Goal: Task Accomplishment & Management: Manage account settings

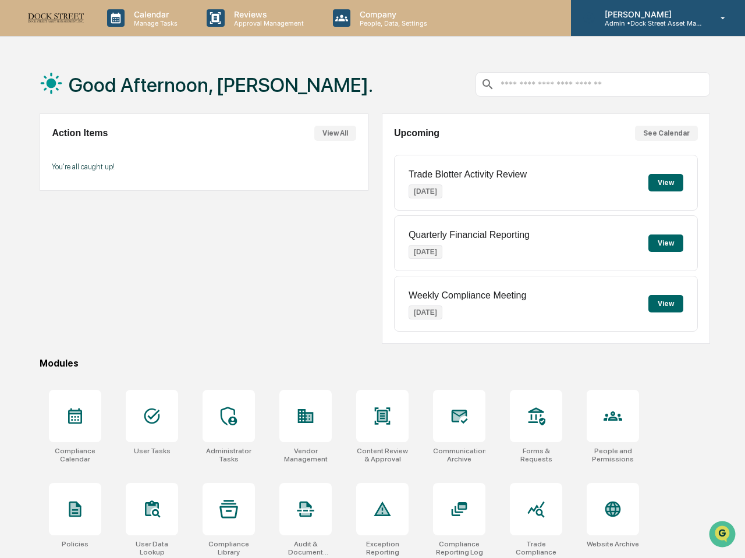
click at [678, 8] on div "[PERSON_NAME] Admin • Dock Street Asset Management" at bounding box center [658, 18] width 174 height 36
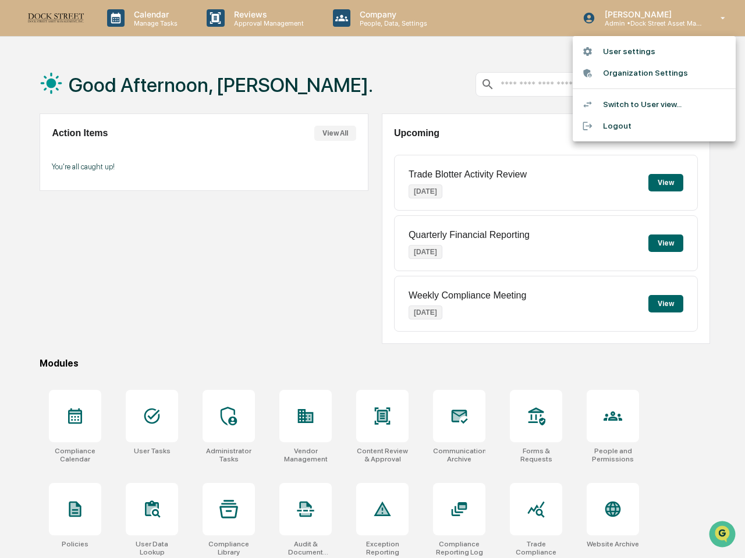
click at [617, 57] on li "User settings" at bounding box center [654, 52] width 163 height 22
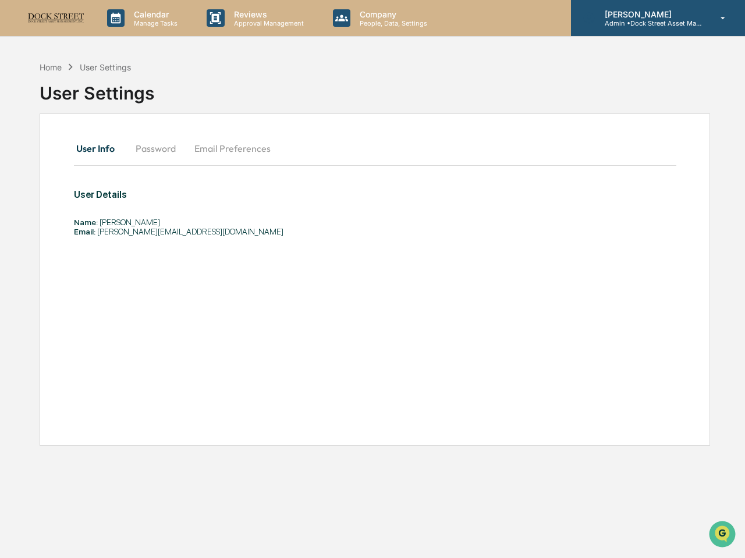
click at [653, 4] on div "[PERSON_NAME] Admin • Dock Street Asset Management" at bounding box center [658, 18] width 174 height 36
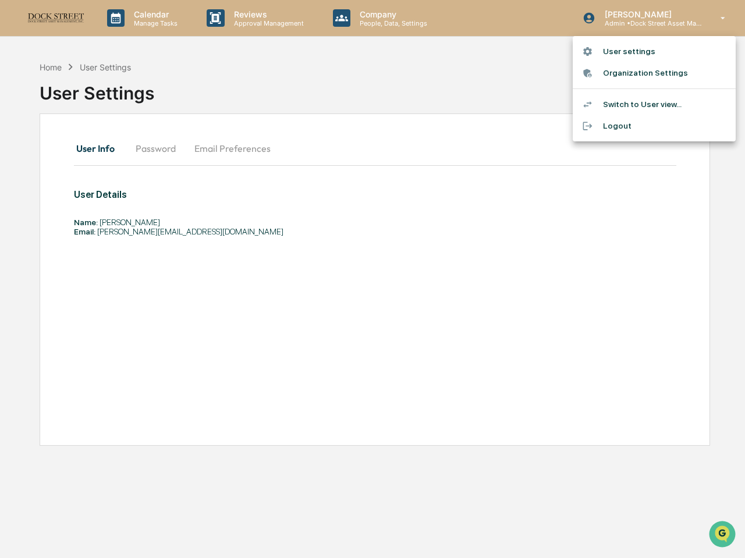
click at [625, 103] on li "Switch to User view..." at bounding box center [654, 105] width 163 height 22
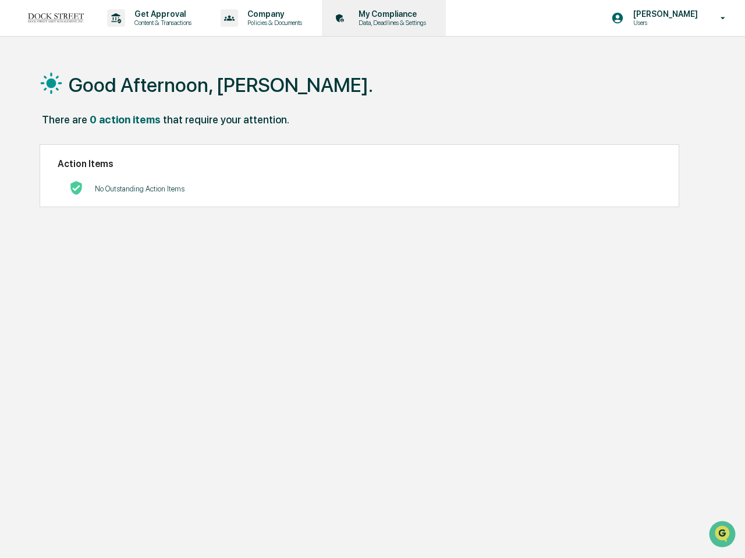
click at [383, 23] on p "Data, Deadlines & Settings" at bounding box center [390, 23] width 83 height 8
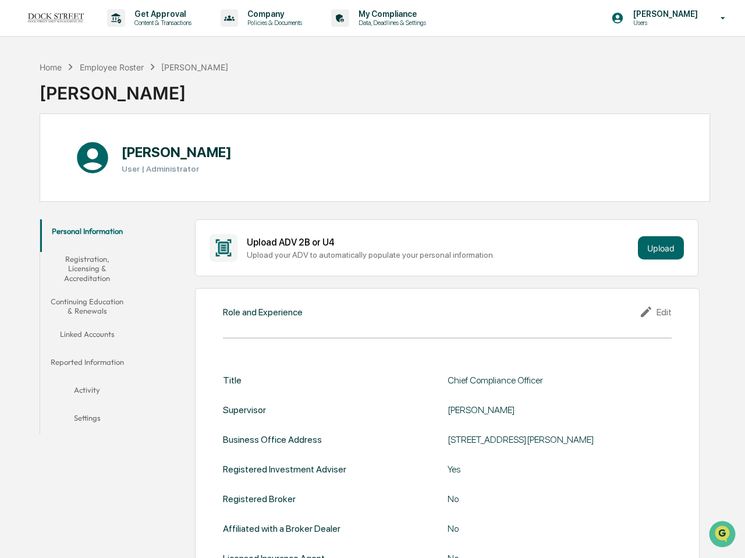
click at [106, 265] on button "Registration, Licensing & Accreditation" at bounding box center [86, 268] width 93 height 43
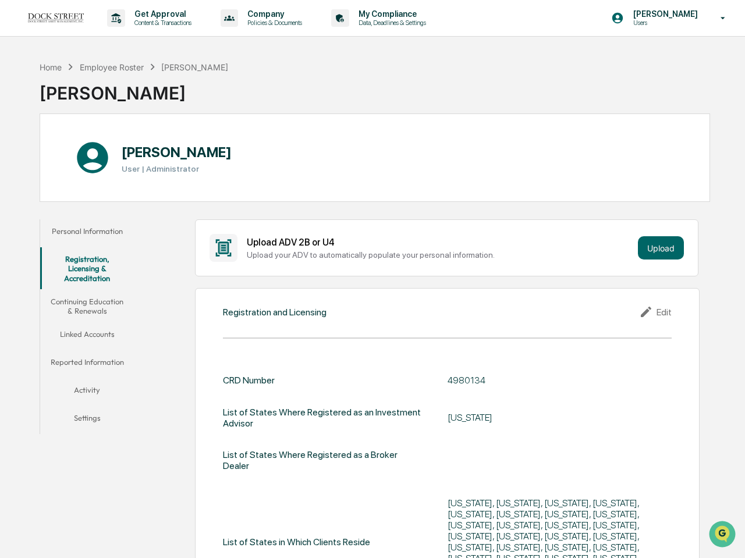
click at [89, 310] on button "Continuing Education & Renewals" at bounding box center [86, 306] width 93 height 33
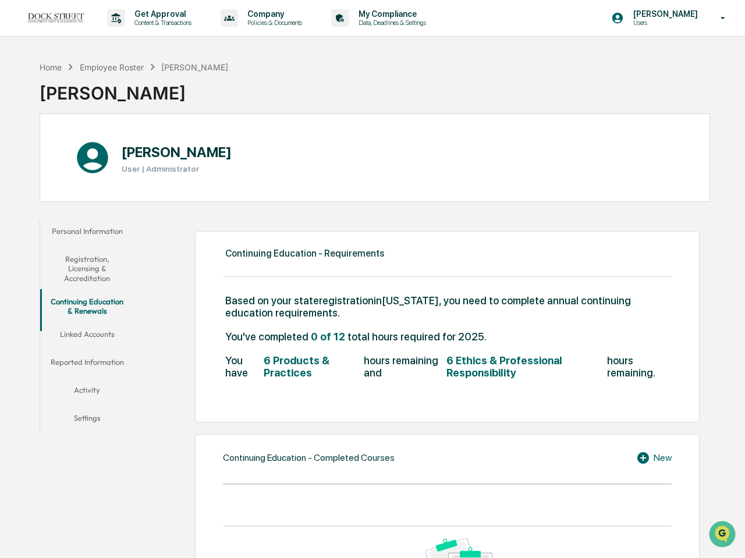
click at [88, 349] on button "Linked Accounts" at bounding box center [86, 337] width 93 height 28
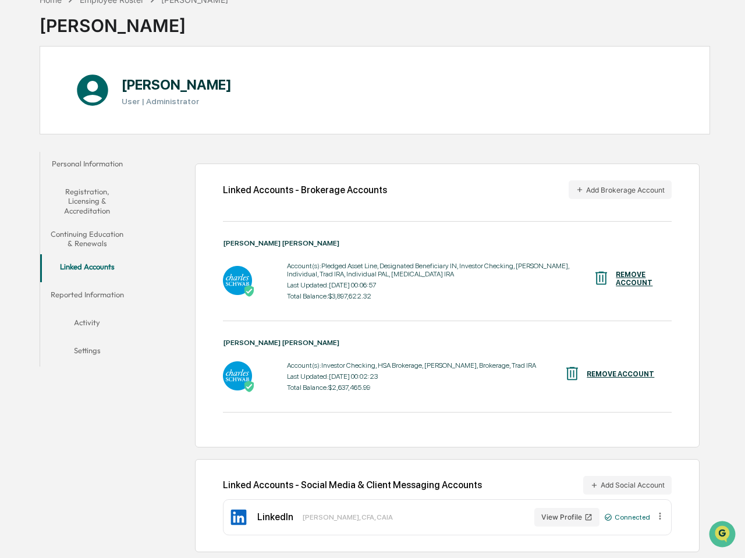
scroll to position [79, 0]
click at [89, 283] on button "Reported Information" at bounding box center [86, 297] width 93 height 28
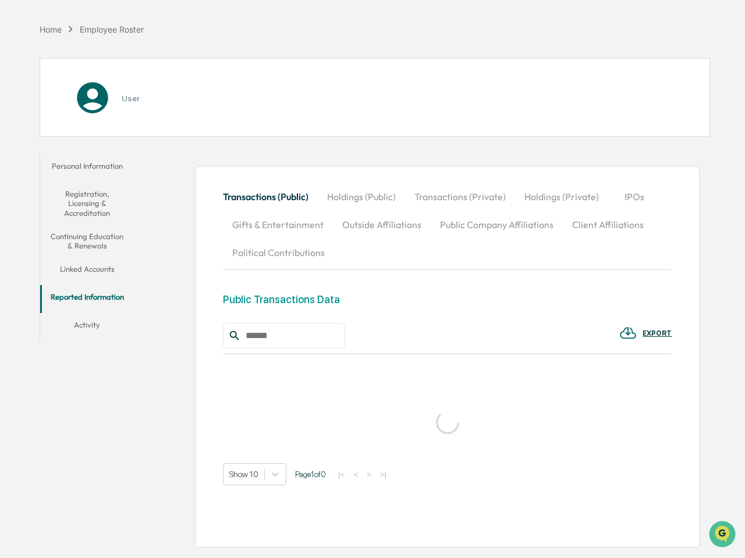
scroll to position [67, 0]
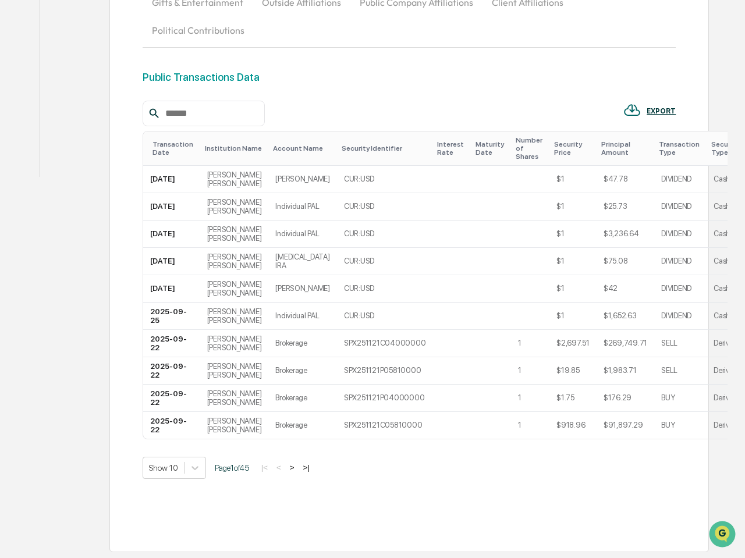
click at [58, 126] on button "Activity" at bounding box center [66, 135] width 52 height 28
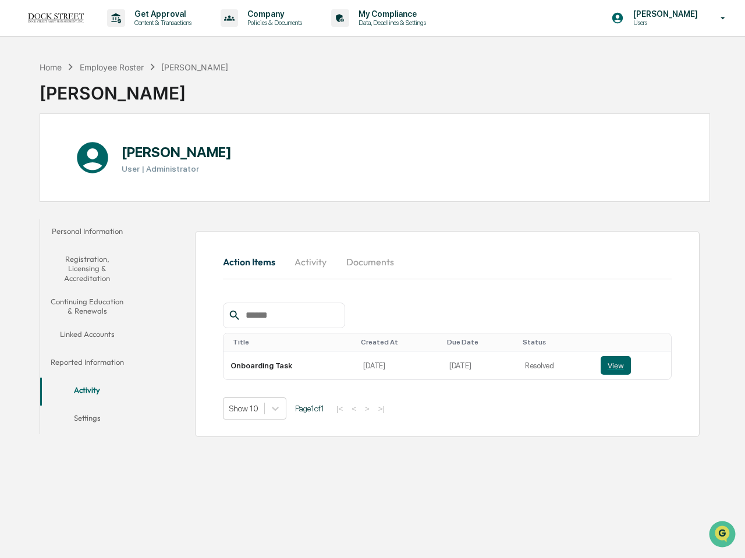
click at [92, 405] on button "Activity" at bounding box center [86, 392] width 93 height 28
click at [93, 415] on button "Settings" at bounding box center [86, 420] width 93 height 28
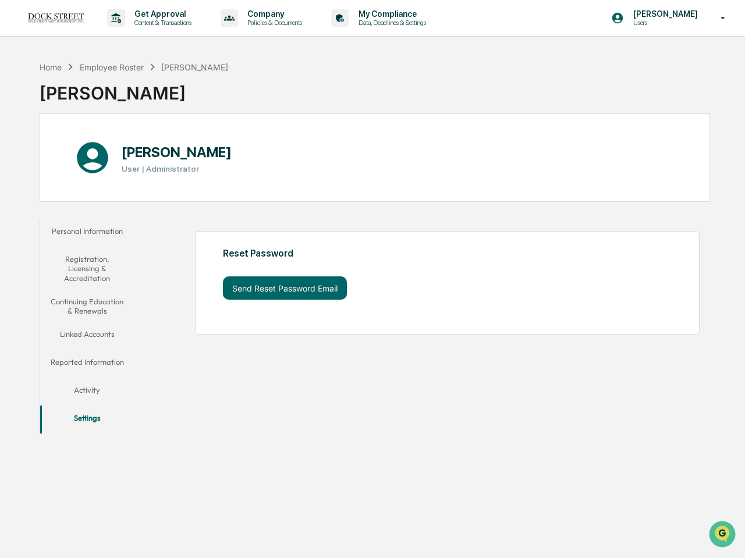
click at [314, 150] on div "[PERSON_NAME] User | Administrator" at bounding box center [375, 158] width 671 height 88
